Goal: Check status: Check status

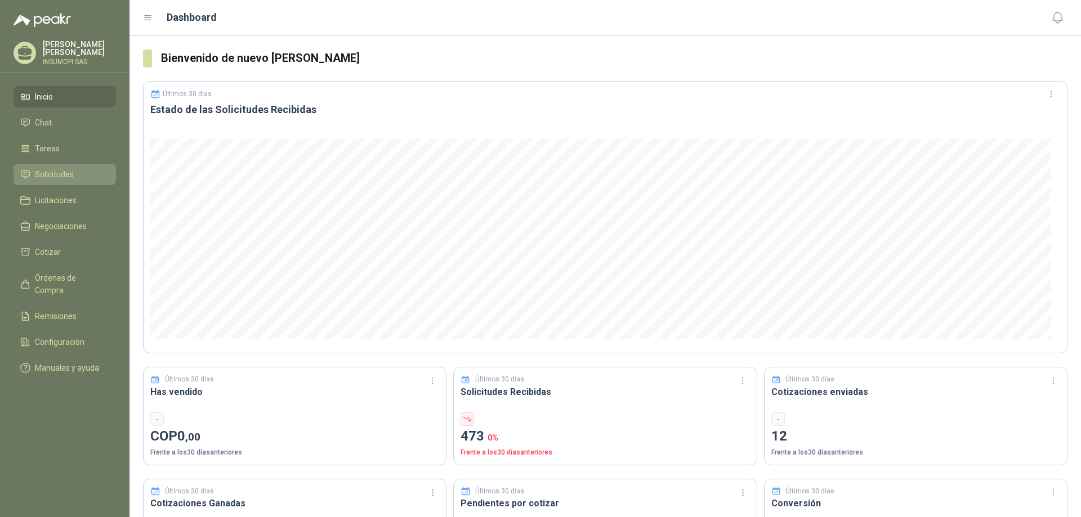
click at [48, 177] on span "Solicitudes" at bounding box center [54, 174] width 39 height 12
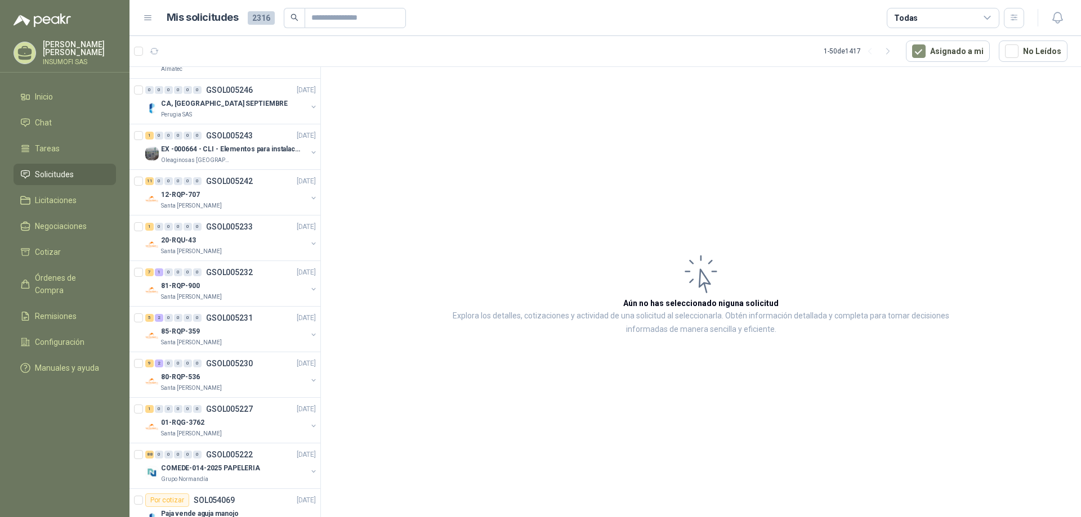
scroll to position [1464, 0]
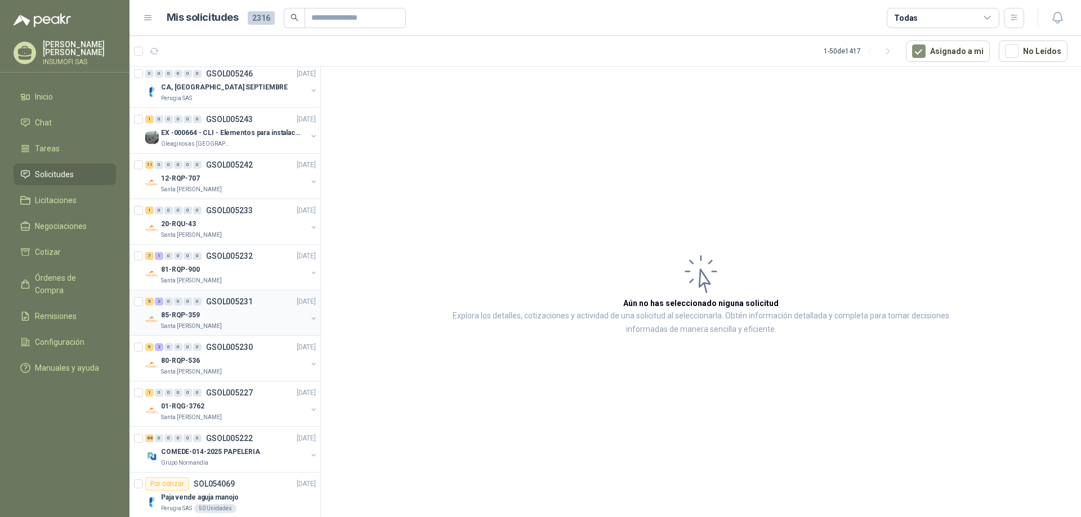
click at [260, 316] on div "85-RQP-359" at bounding box center [234, 316] width 146 height 14
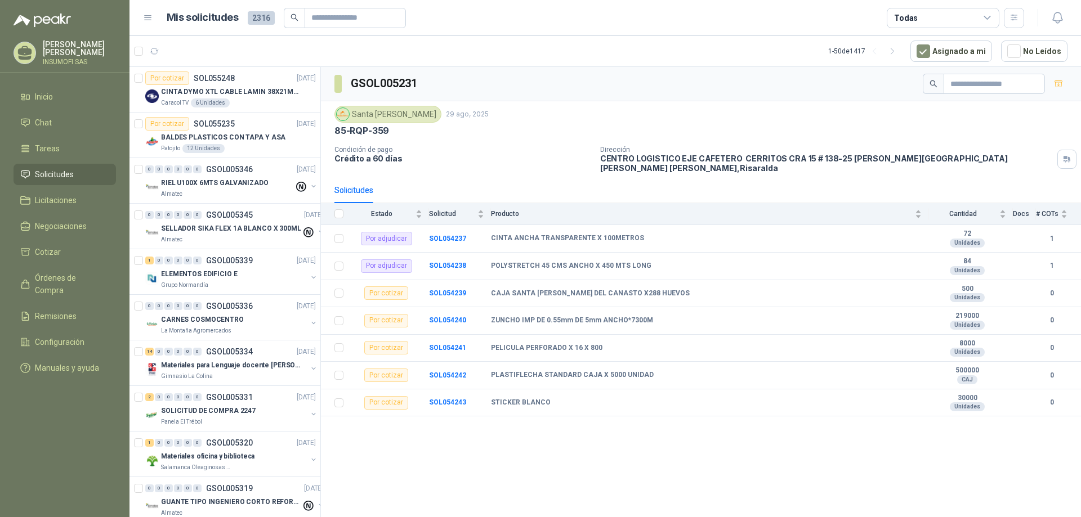
click at [47, 176] on span "Solicitudes" at bounding box center [54, 174] width 39 height 12
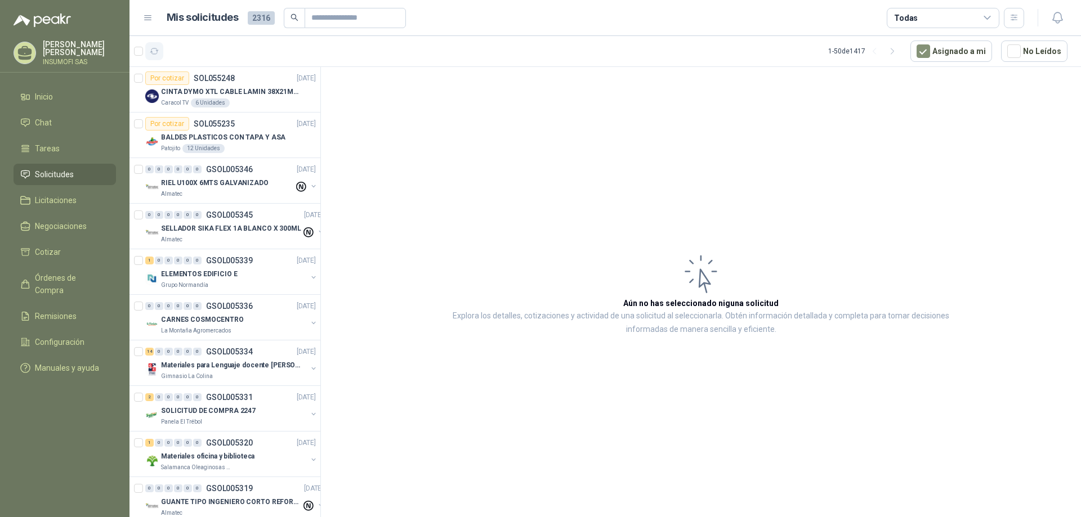
click at [157, 51] on icon "button" at bounding box center [155, 52] width 10 height 10
click at [49, 100] on span "Inicio" at bounding box center [44, 97] width 18 height 12
